Goal: Information Seeking & Learning: Check status

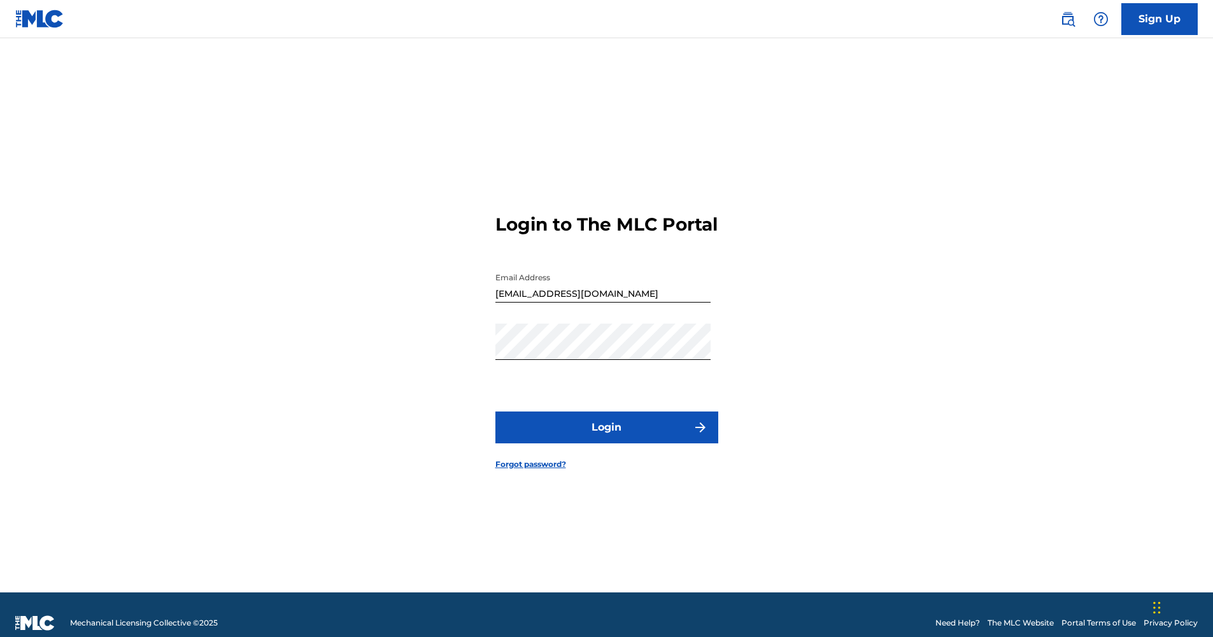
click at [640, 431] on button "Login" at bounding box center [606, 427] width 223 height 32
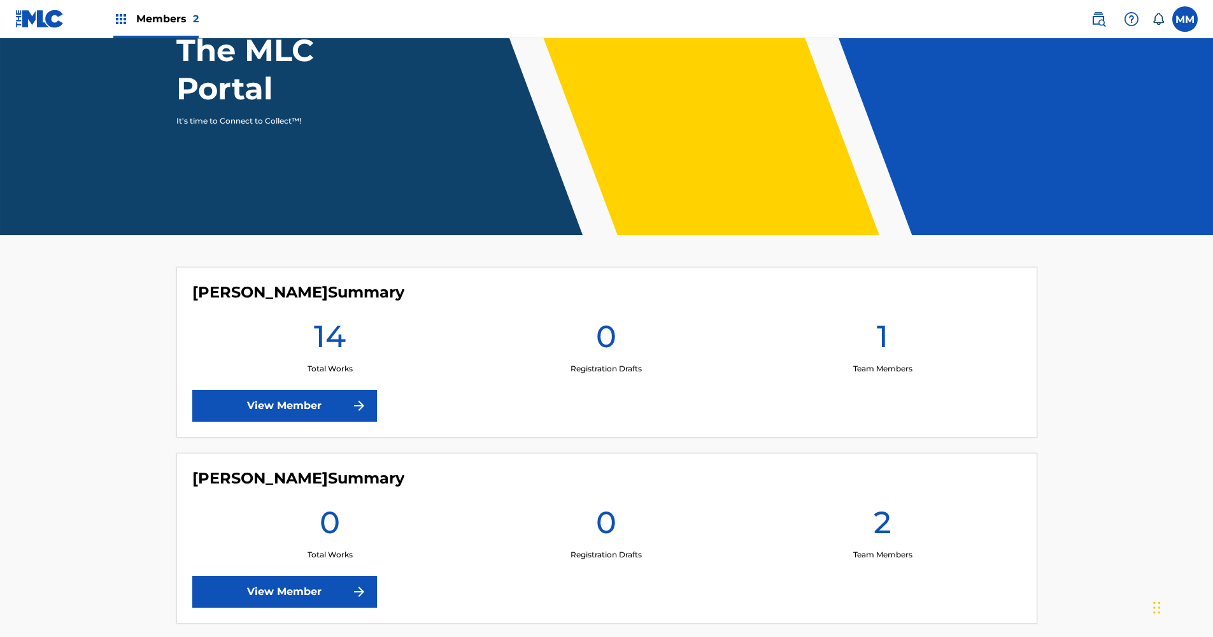
scroll to position [201, 0]
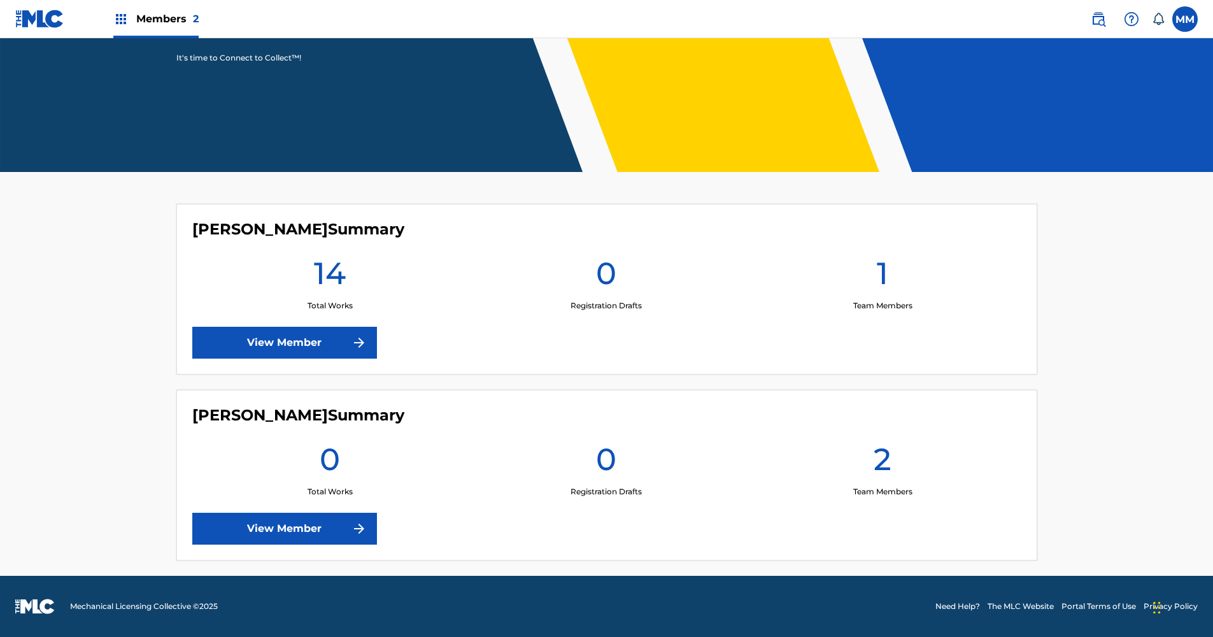
click at [331, 339] on link "View Member" at bounding box center [284, 343] width 185 height 32
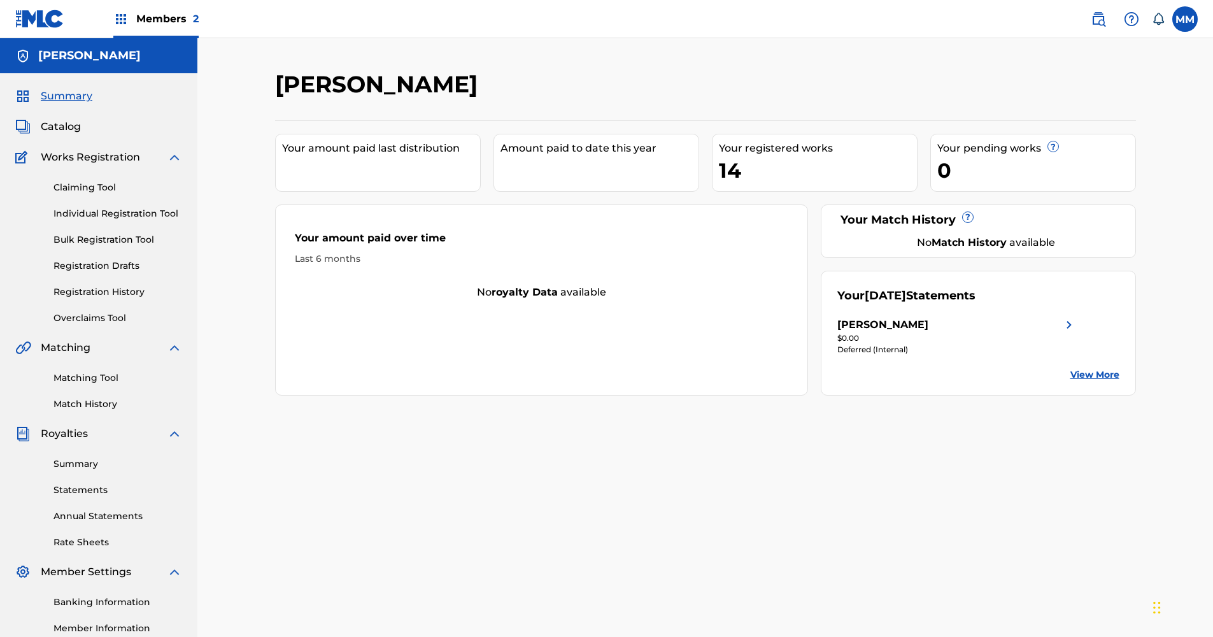
click at [1090, 371] on link "View More" at bounding box center [1094, 374] width 49 height 13
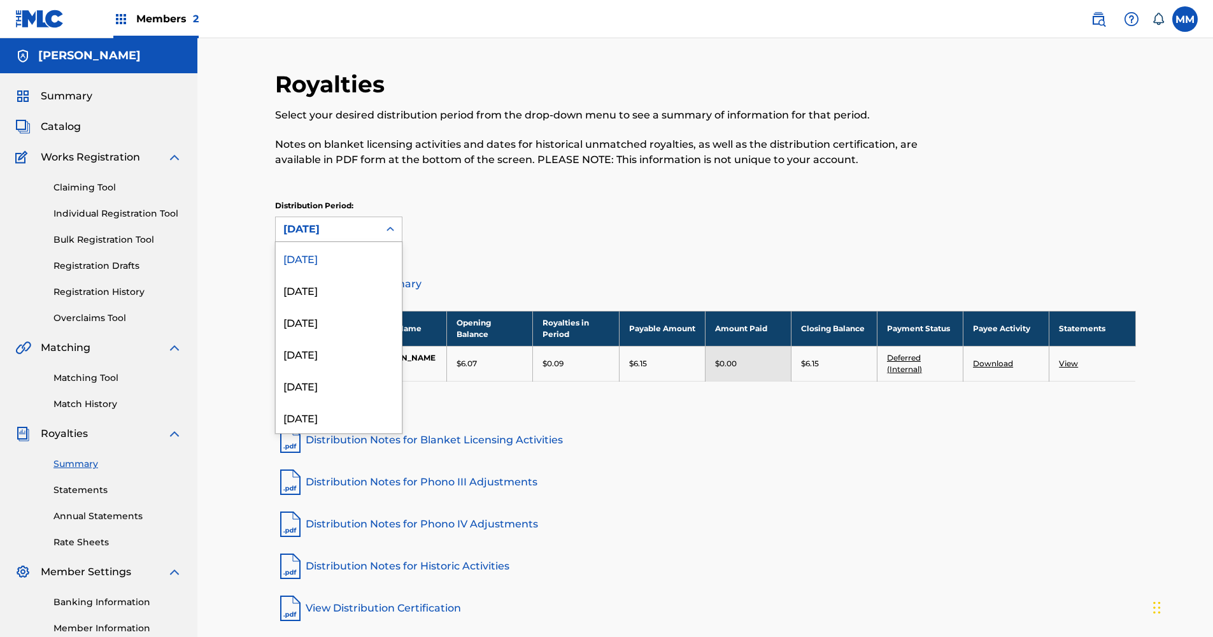
click at [367, 220] on div "[DATE]" at bounding box center [327, 229] width 103 height 24
click at [333, 294] on div "[DATE]" at bounding box center [339, 290] width 126 height 32
click at [373, 226] on div "[DATE]" at bounding box center [327, 229] width 103 height 24
click at [325, 322] on div "[DATE]" at bounding box center [339, 322] width 126 height 32
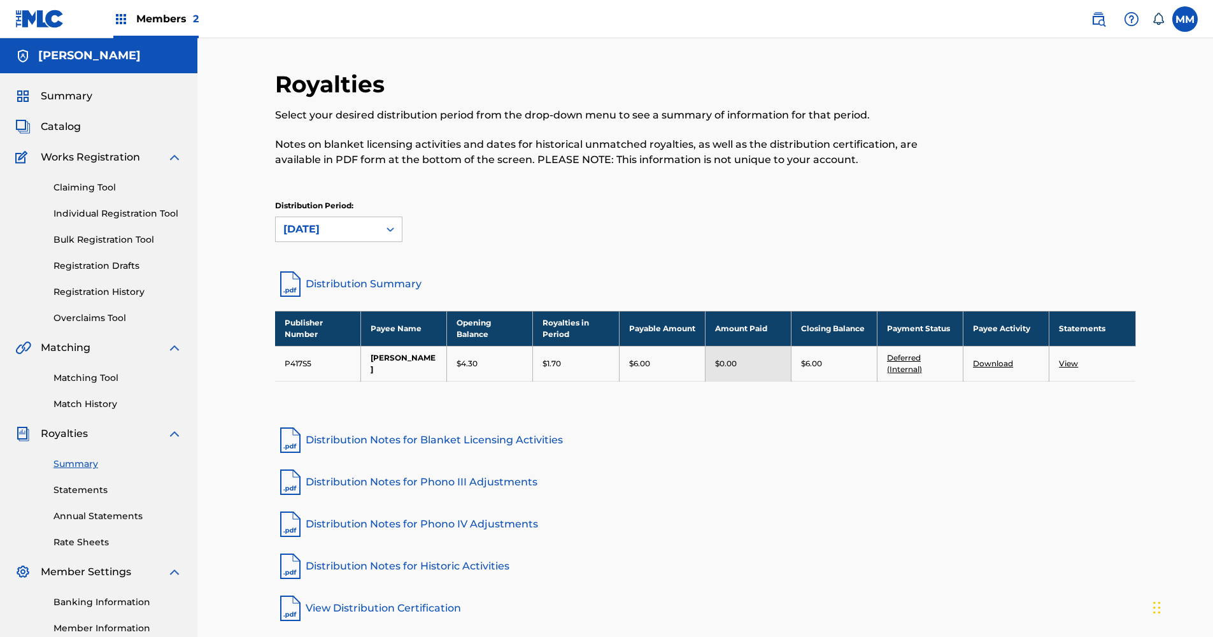
click at [367, 231] on div "[DATE]" at bounding box center [327, 229] width 88 height 15
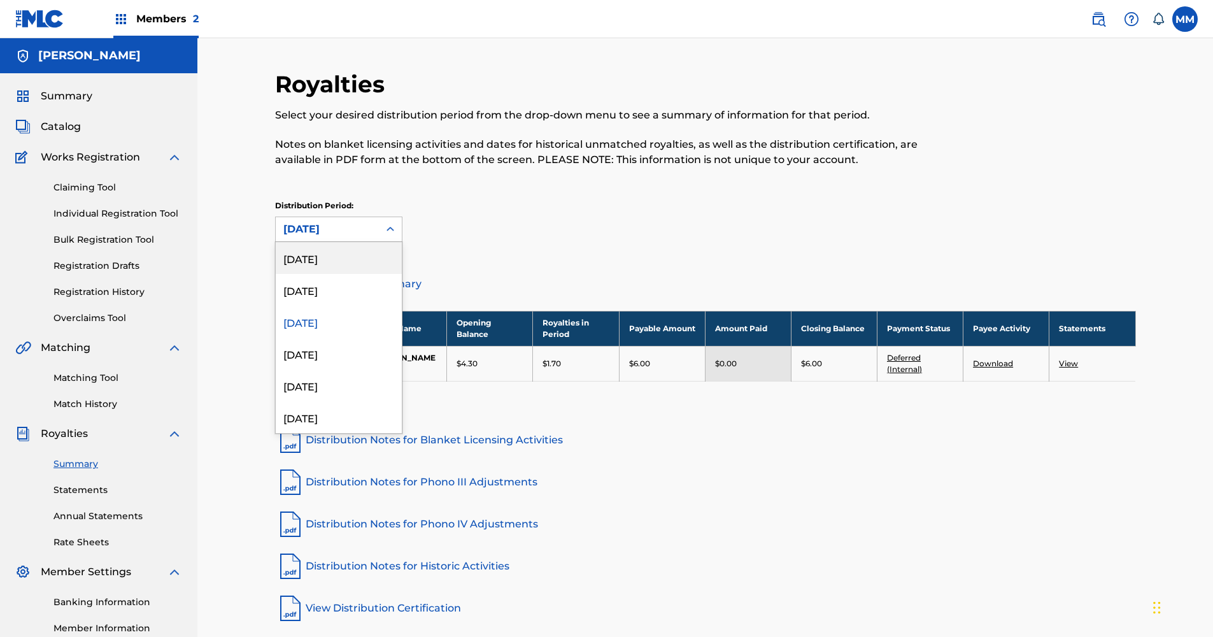
click at [343, 263] on div "[DATE]" at bounding box center [339, 258] width 126 height 32
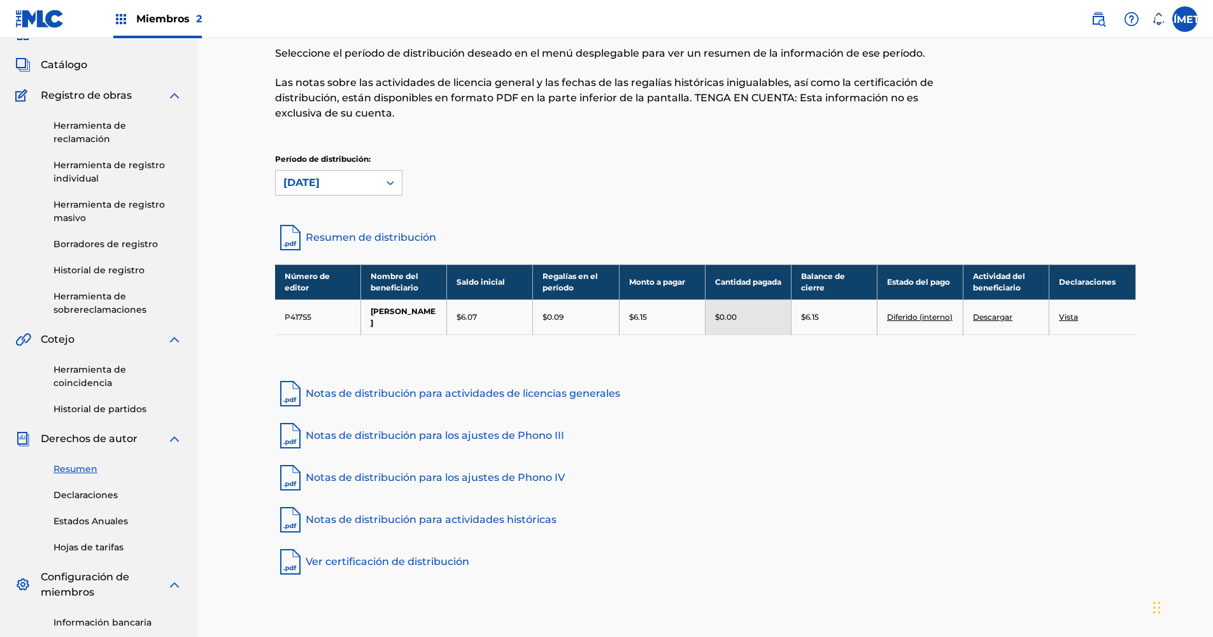
scroll to position [64, 0]
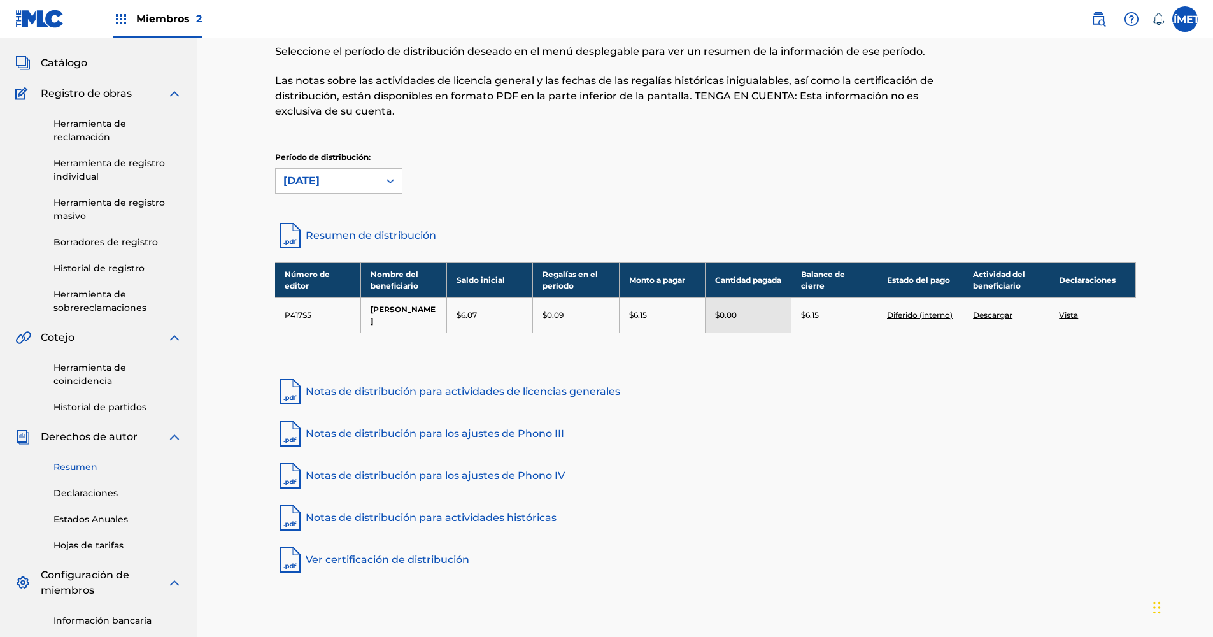
click at [1077, 320] on link "Vista" at bounding box center [1068, 315] width 19 height 10
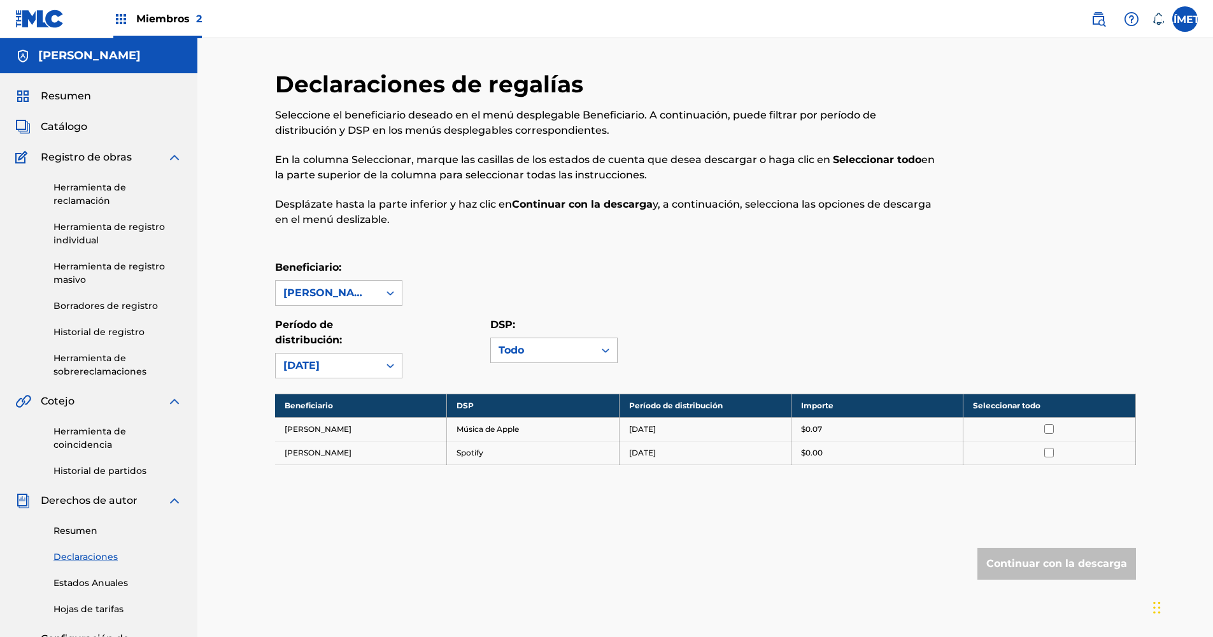
click at [566, 343] on div "Todo" at bounding box center [543, 350] width 88 height 15
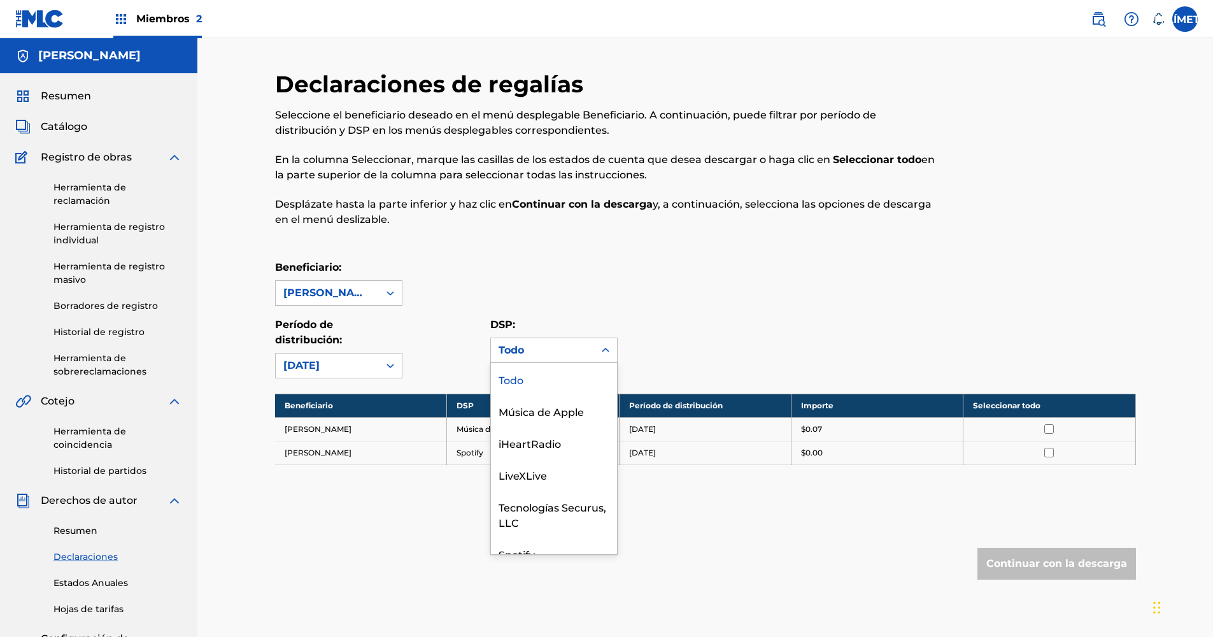
click at [569, 345] on div "Todo" at bounding box center [543, 350] width 88 height 15
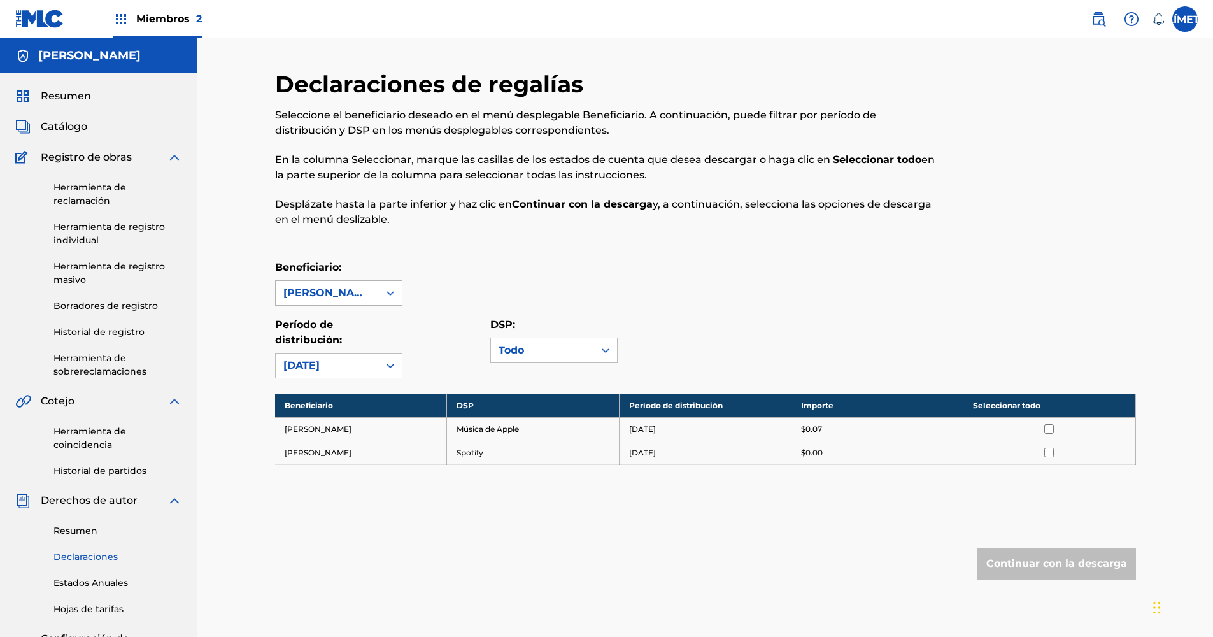
click at [381, 293] on div at bounding box center [390, 292] width 23 height 23
click at [381, 292] on div at bounding box center [390, 292] width 23 height 23
click at [360, 316] on div "[PERSON_NAME]" at bounding box center [339, 322] width 126 height 32
drag, startPoint x: 560, startPoint y: 286, endPoint x: 552, endPoint y: 276, distance: 12.7
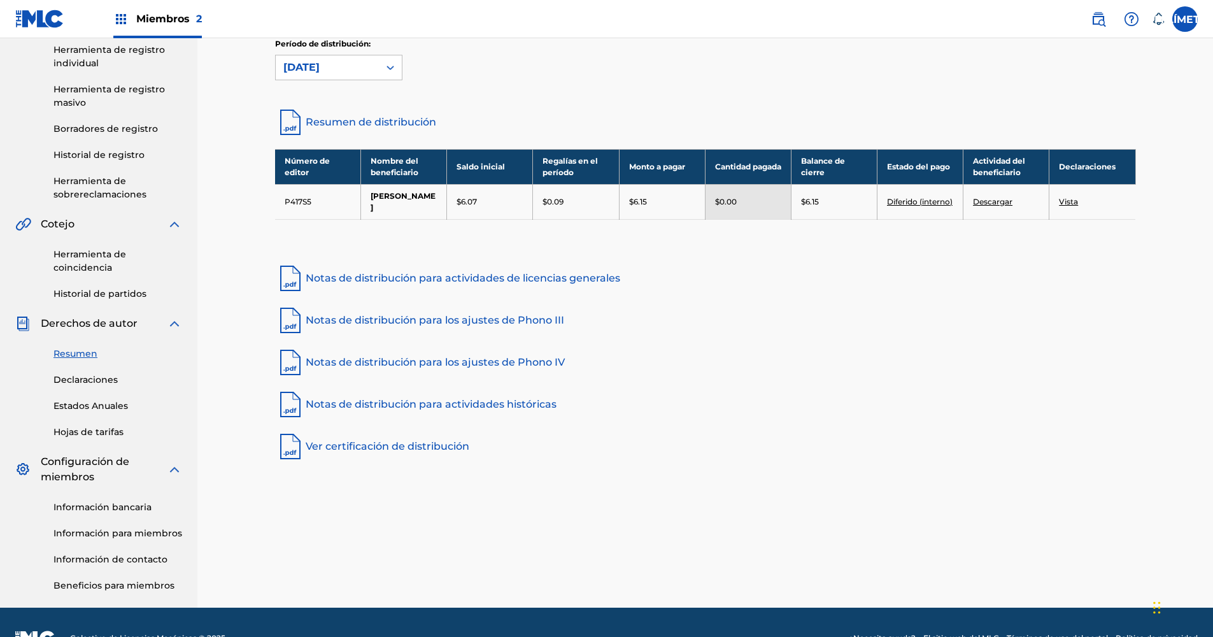
scroll to position [209, 0]
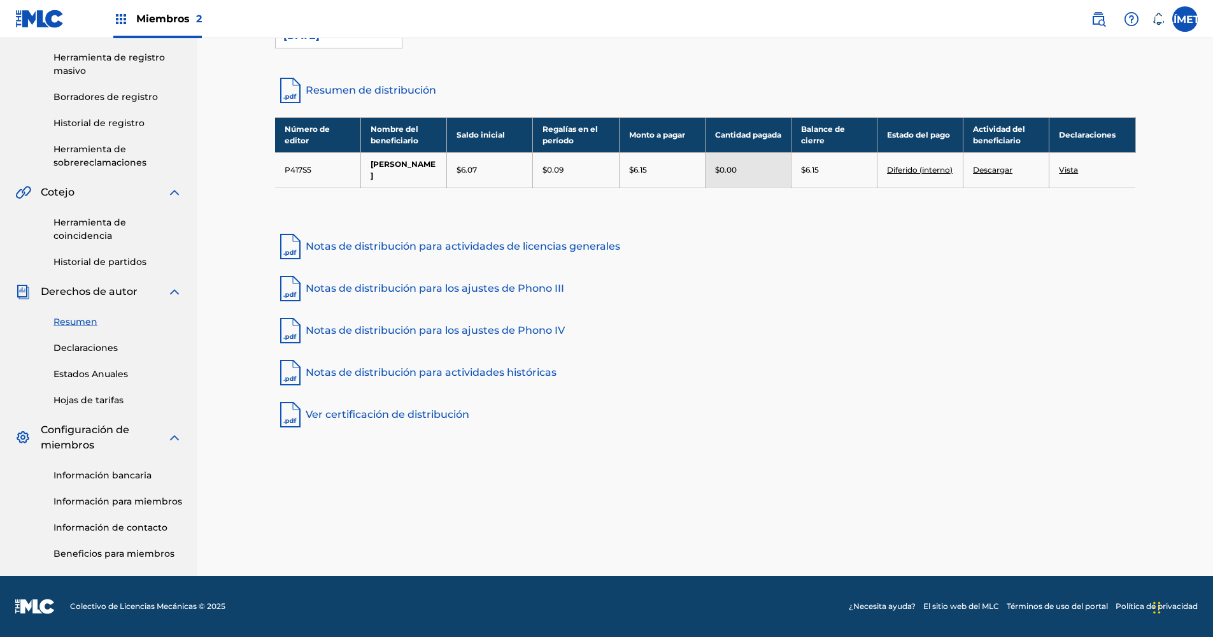
click at [141, 471] on link "Información bancaria" at bounding box center [117, 475] width 129 height 13
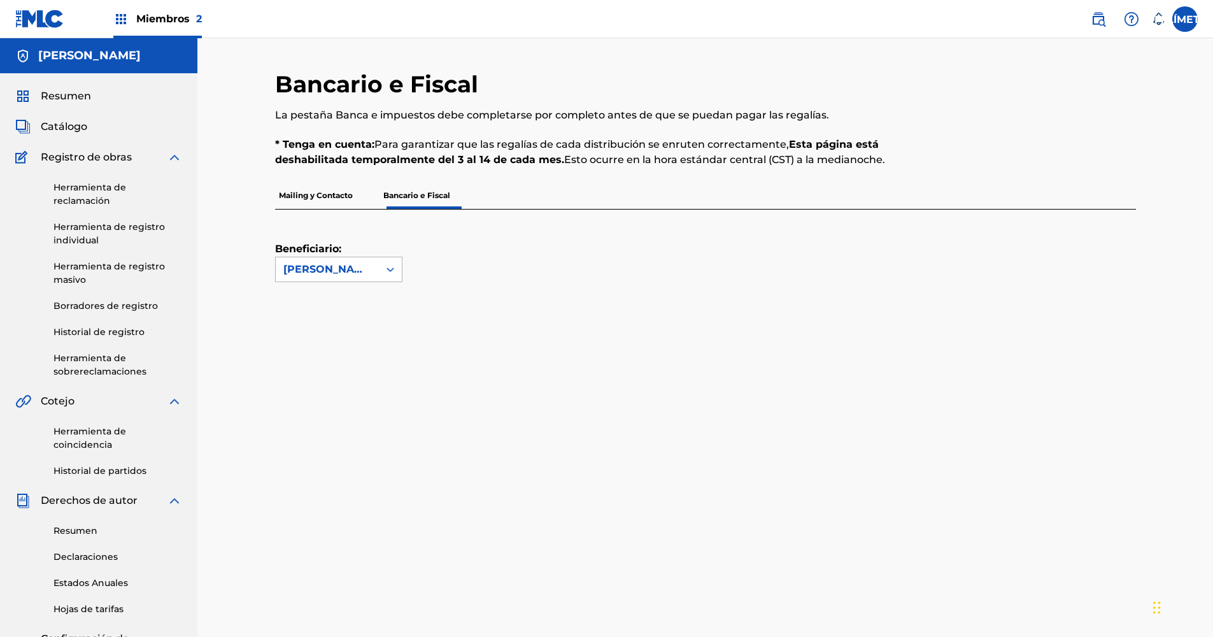
click at [375, 271] on div "[PERSON_NAME]" at bounding box center [327, 269] width 103 height 24
click at [328, 309] on div "[PERSON_NAME]" at bounding box center [339, 298] width 126 height 32
click at [309, 188] on p "Mailing y Contacto" at bounding box center [316, 195] width 82 height 27
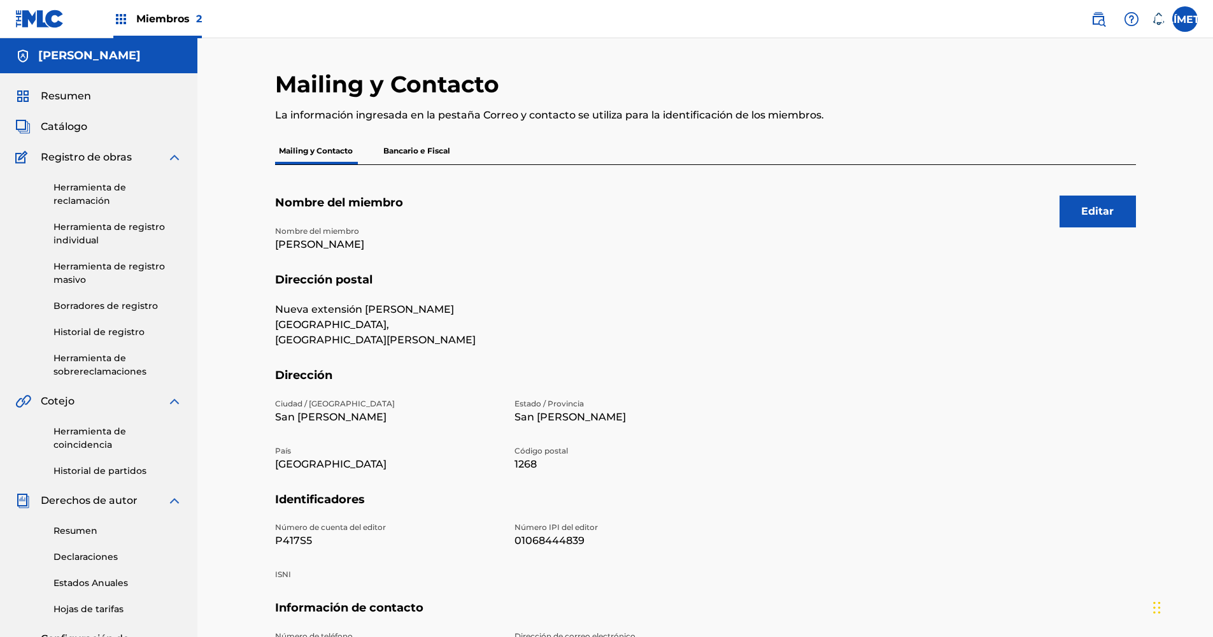
click at [413, 152] on p "Bancario e Fiscal" at bounding box center [417, 151] width 75 height 27
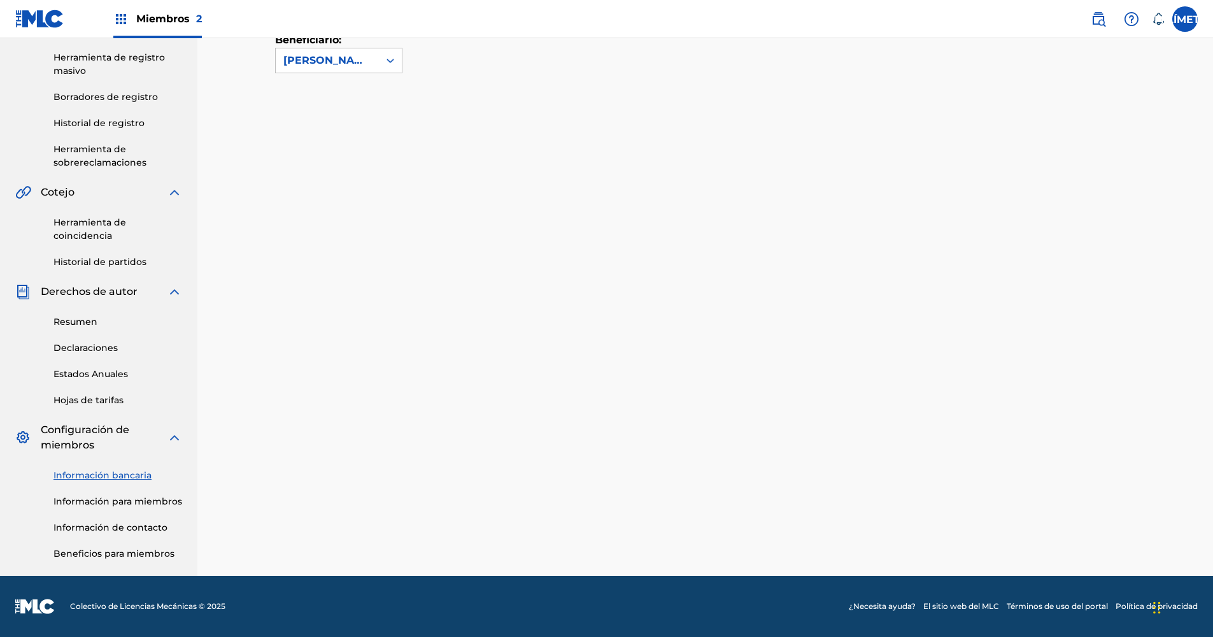
scroll to position [209, 0]
click at [177, 435] on img at bounding box center [174, 437] width 15 height 15
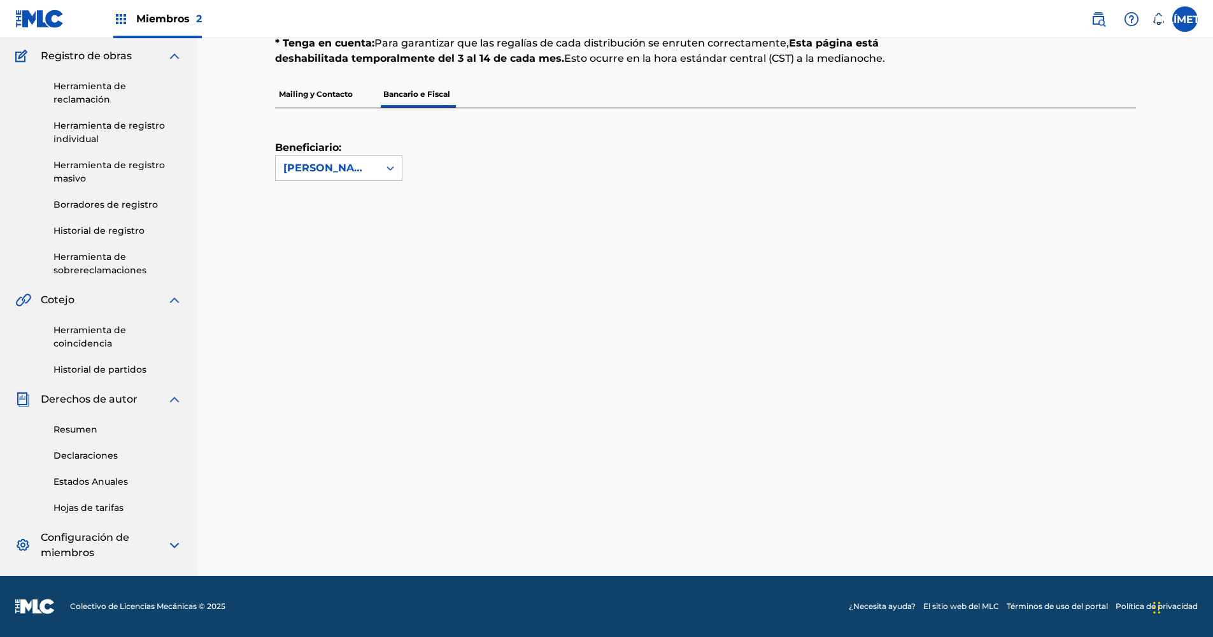
scroll to position [101, 0]
click at [101, 450] on link "Declaraciones" at bounding box center [117, 455] width 129 height 13
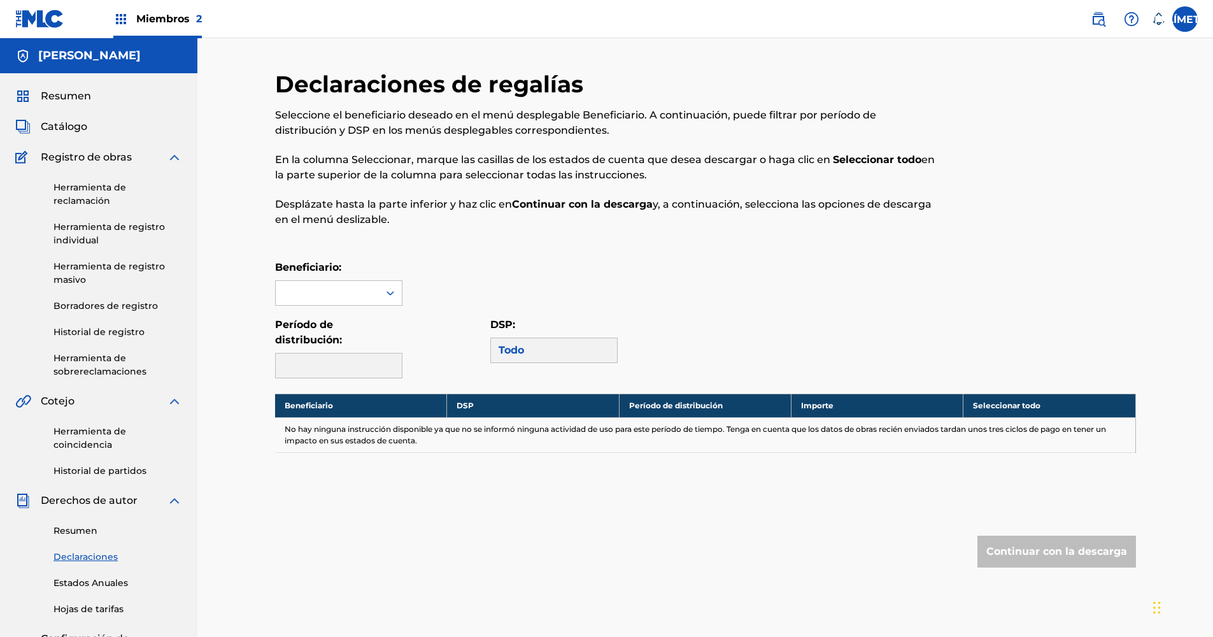
click at [169, 156] on img at bounding box center [174, 157] width 15 height 15
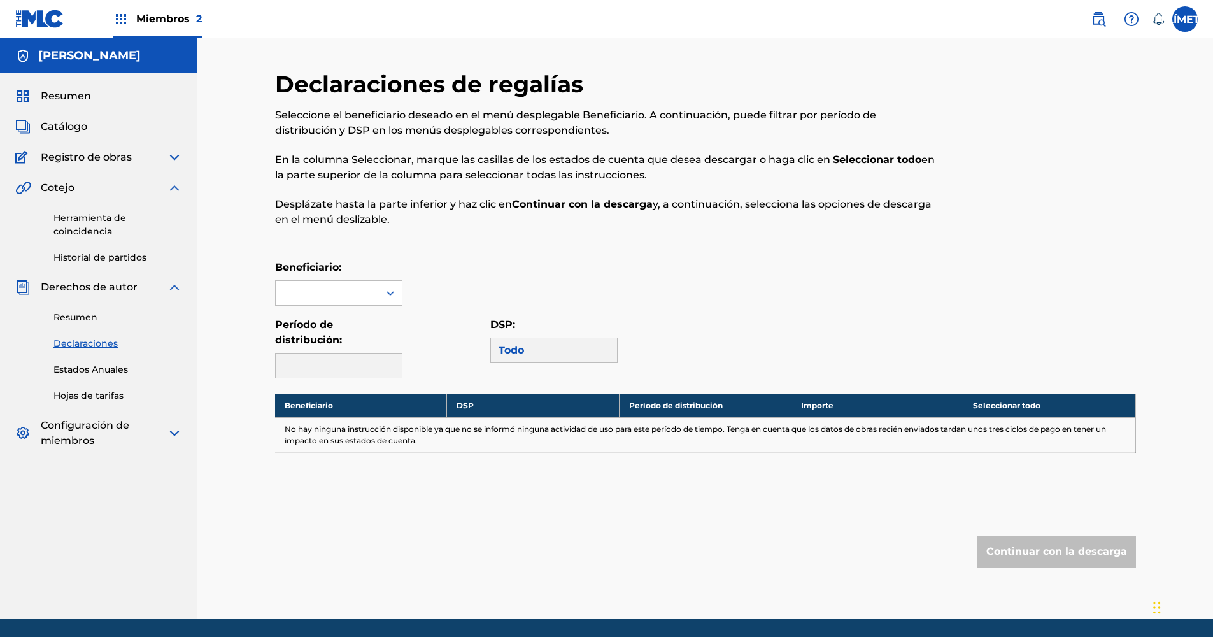
click at [73, 124] on span "Catálogo" at bounding box center [64, 126] width 46 height 15
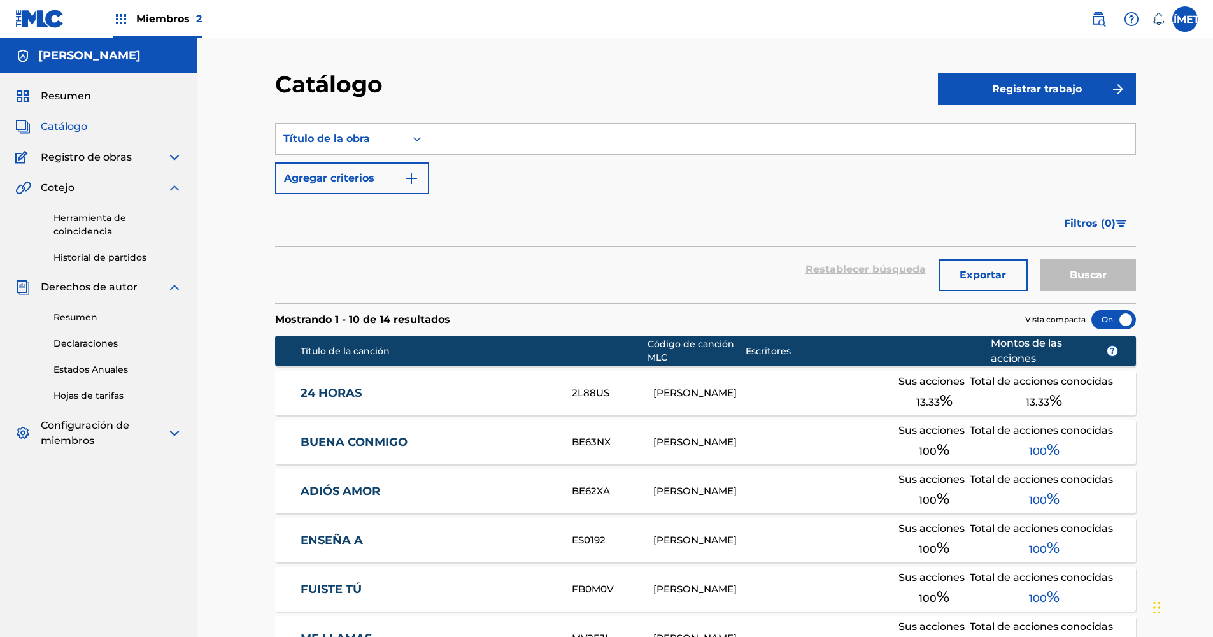
click at [74, 97] on span "Resumen" at bounding box center [66, 96] width 50 height 15
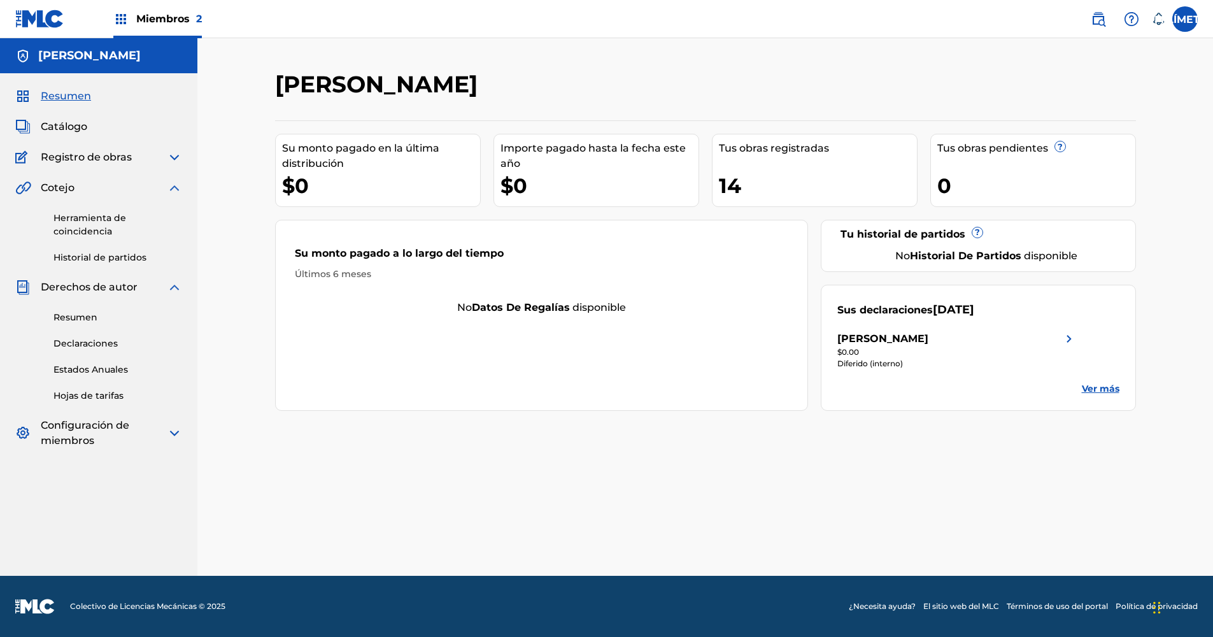
click at [163, 436] on span "Configuración de miembros" at bounding box center [104, 433] width 126 height 31
click at [175, 434] on img at bounding box center [174, 432] width 15 height 15
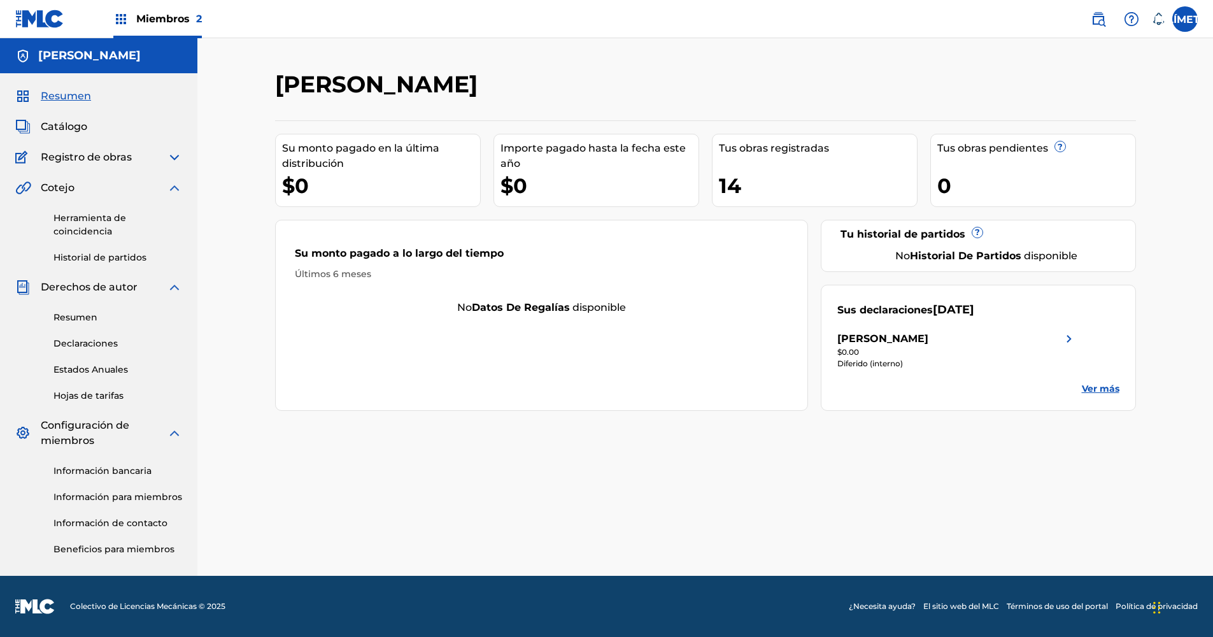
click at [175, 433] on img at bounding box center [174, 432] width 15 height 15
